Goal: Navigation & Orientation: Find specific page/section

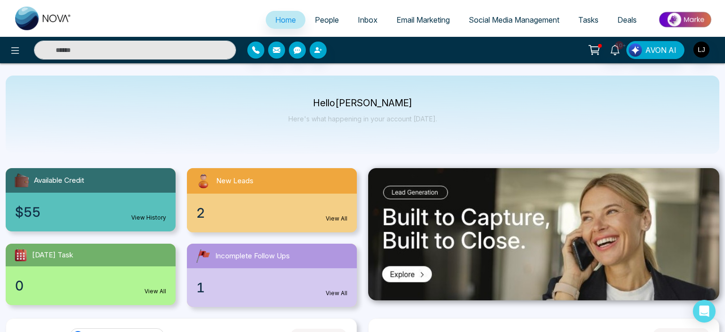
select select "*"
click at [315, 19] on span "People" at bounding box center [327, 19] width 24 height 9
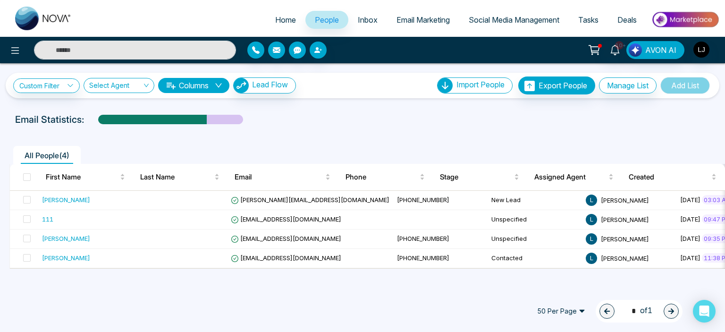
click at [275, 20] on span "Home" at bounding box center [285, 19] width 21 height 9
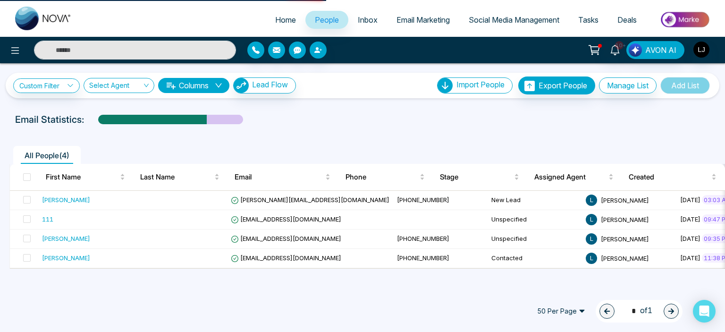
select select "*"
